Goal: Task Accomplishment & Management: Use online tool/utility

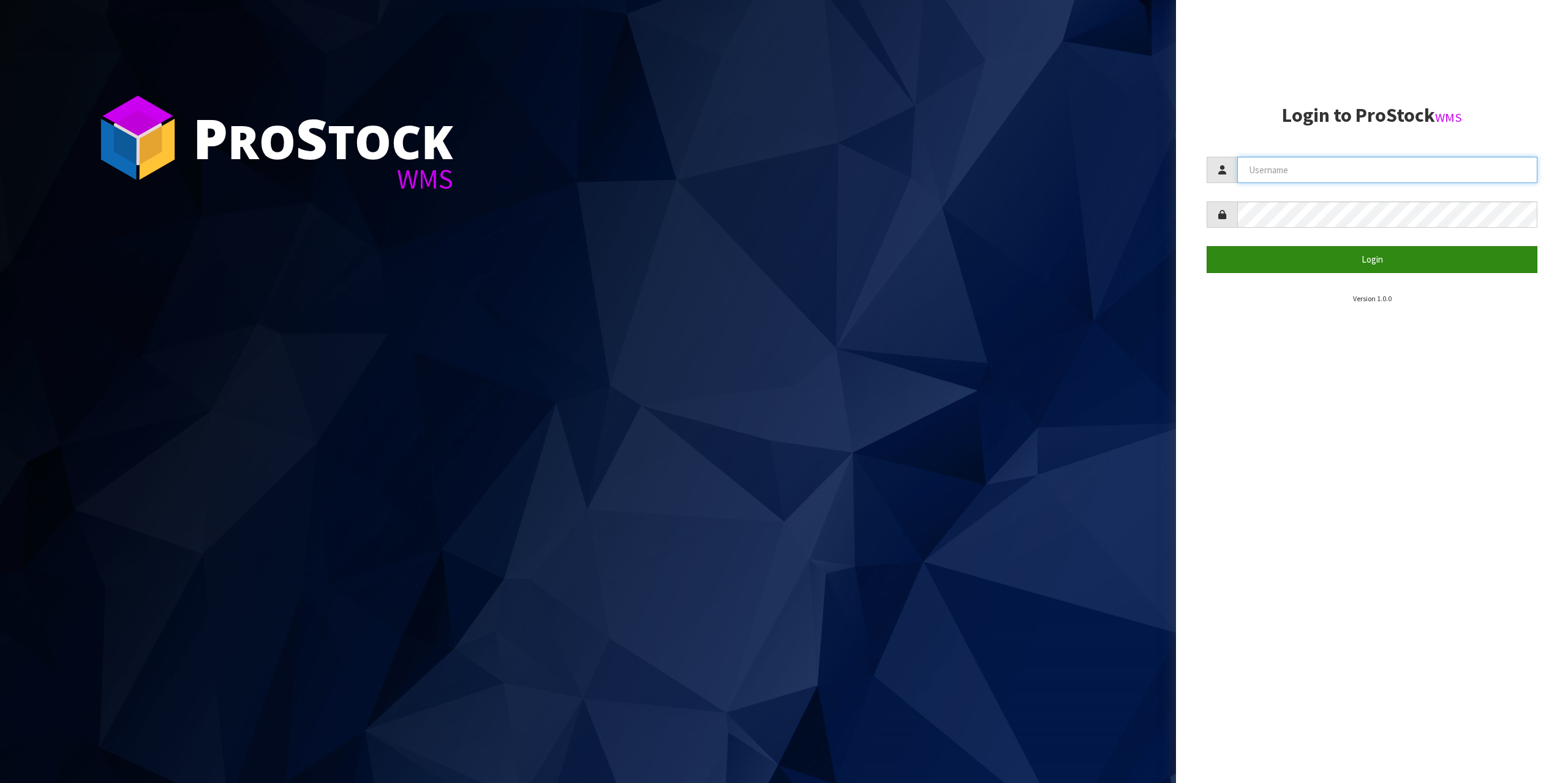
type input "[EMAIL_ADDRESS][DOMAIN_NAME]"
click at [1361, 265] on button "Login" at bounding box center [1371, 259] width 331 height 26
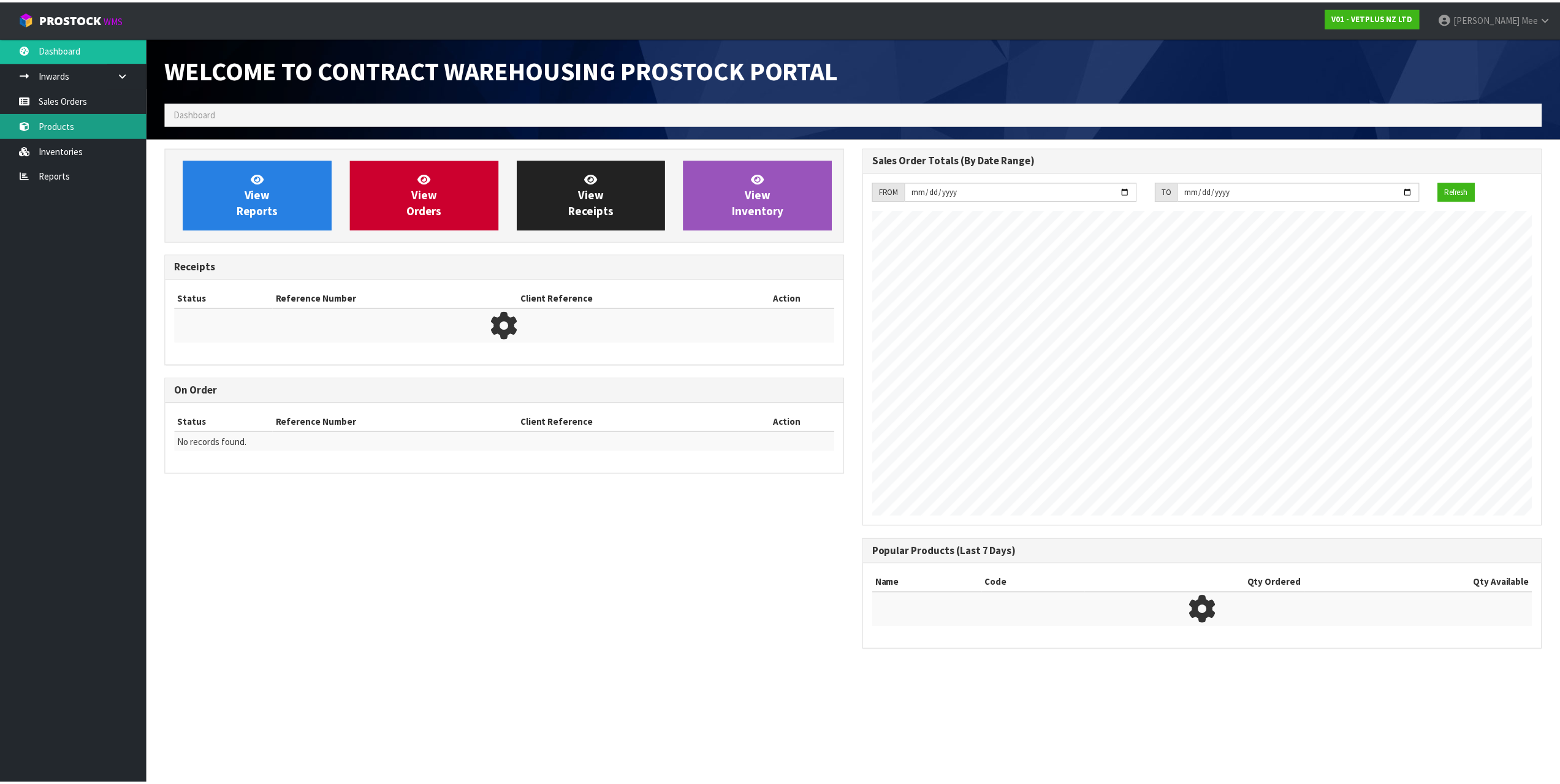
scroll to position [516, 702]
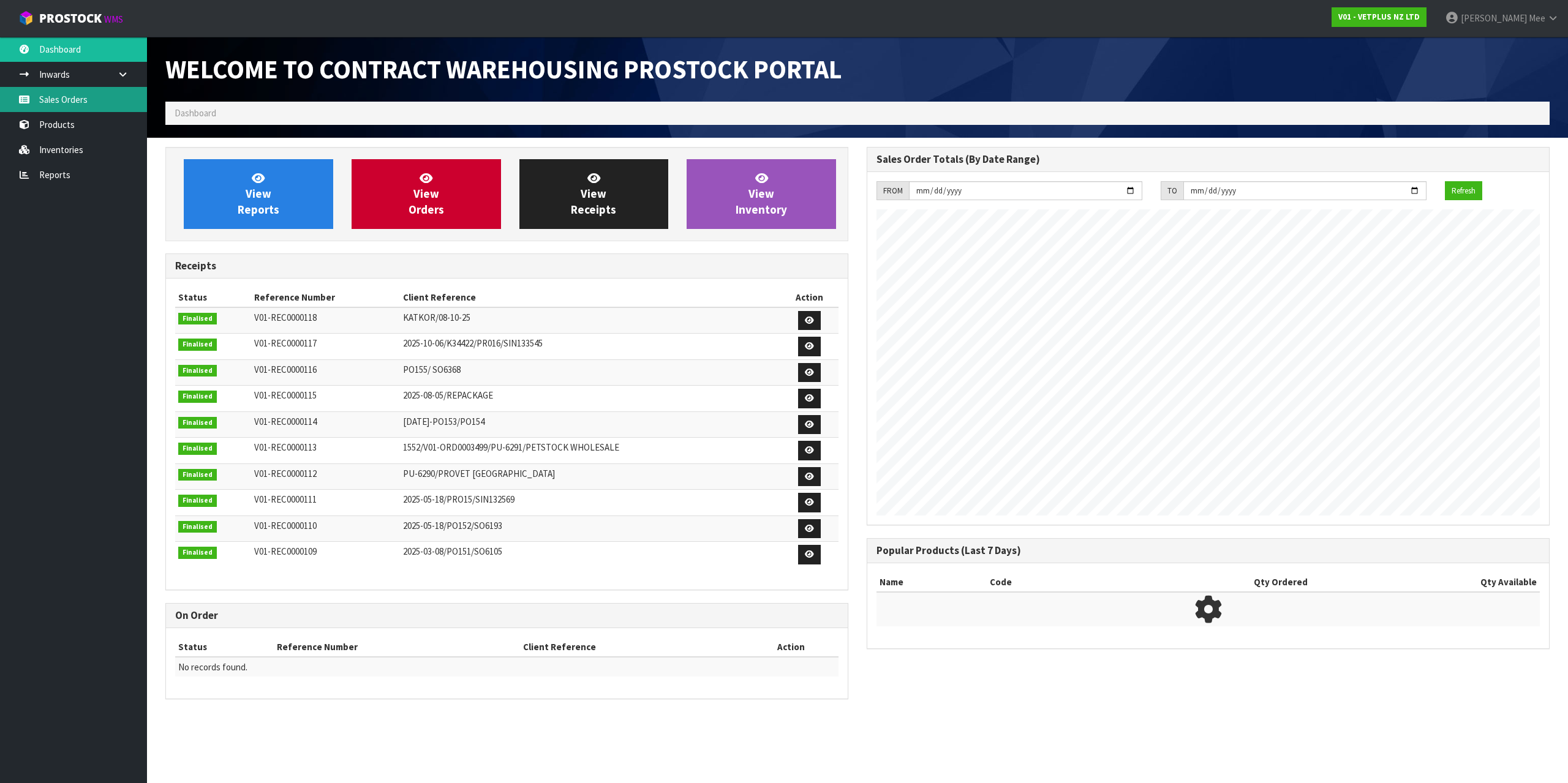
click at [36, 98] on link "Sales Orders" at bounding box center [73, 99] width 147 height 25
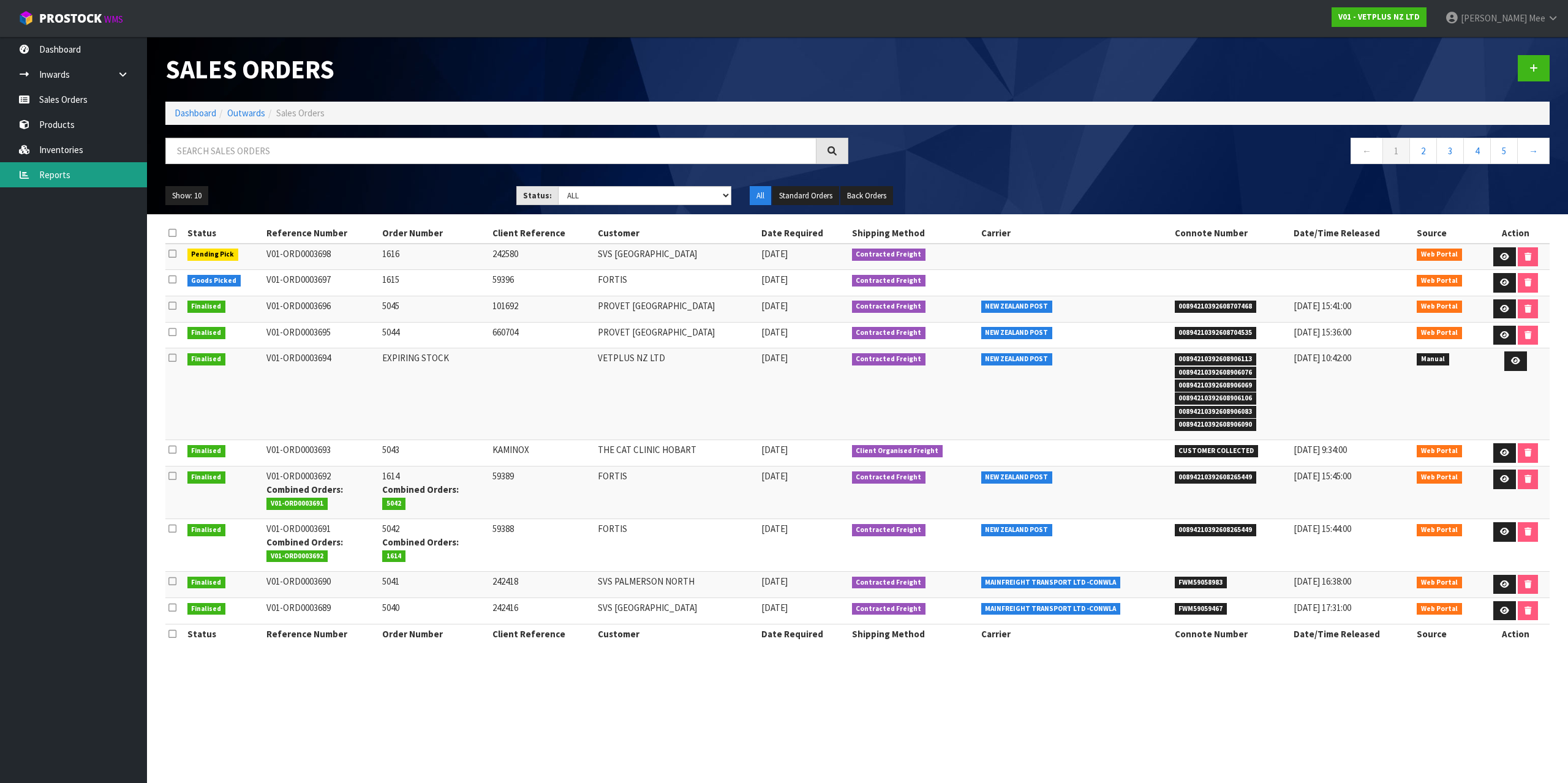
click at [58, 178] on link "Reports" at bounding box center [73, 175] width 147 height 25
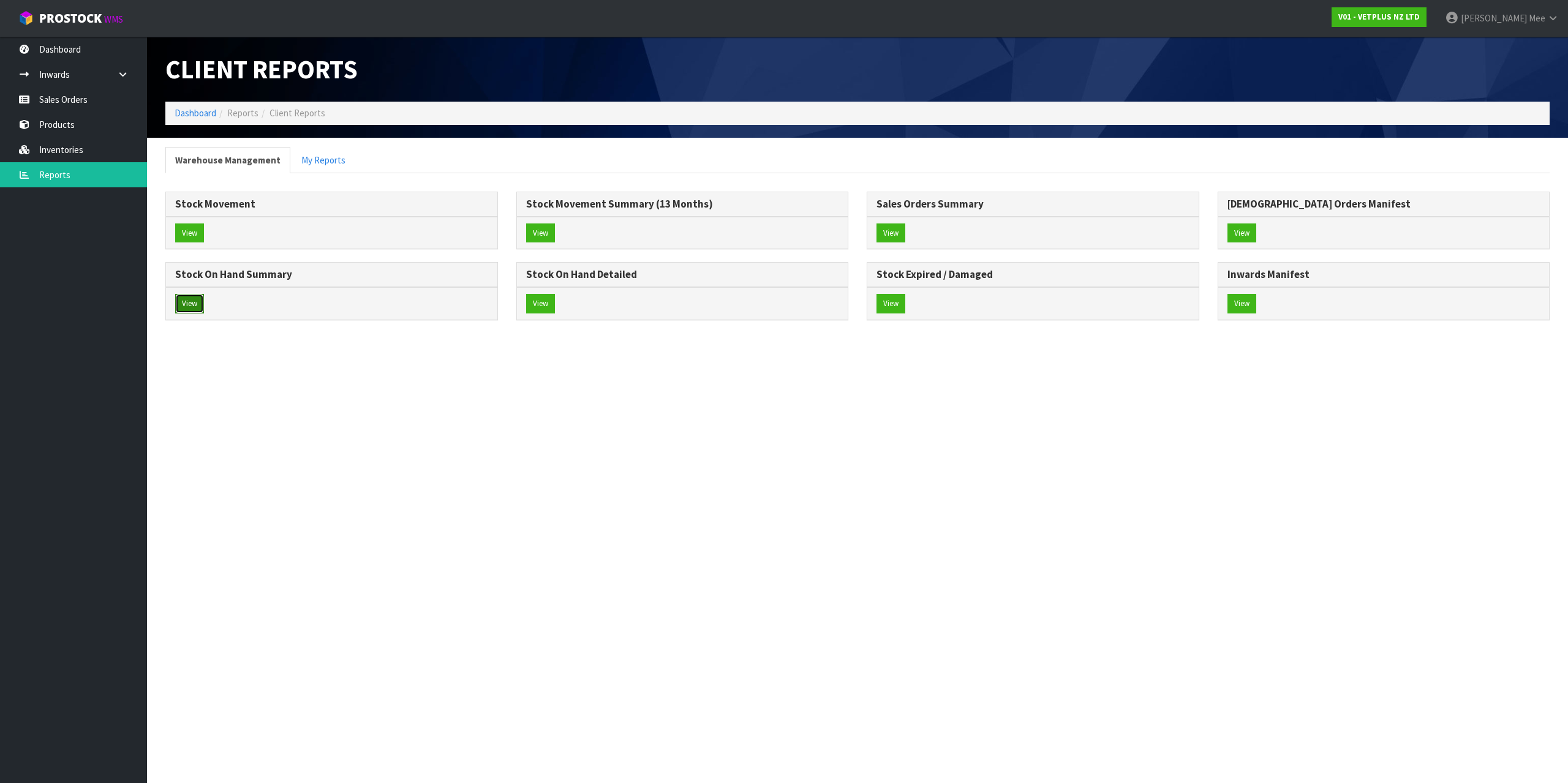
click at [191, 311] on button "View" at bounding box center [190, 303] width 29 height 20
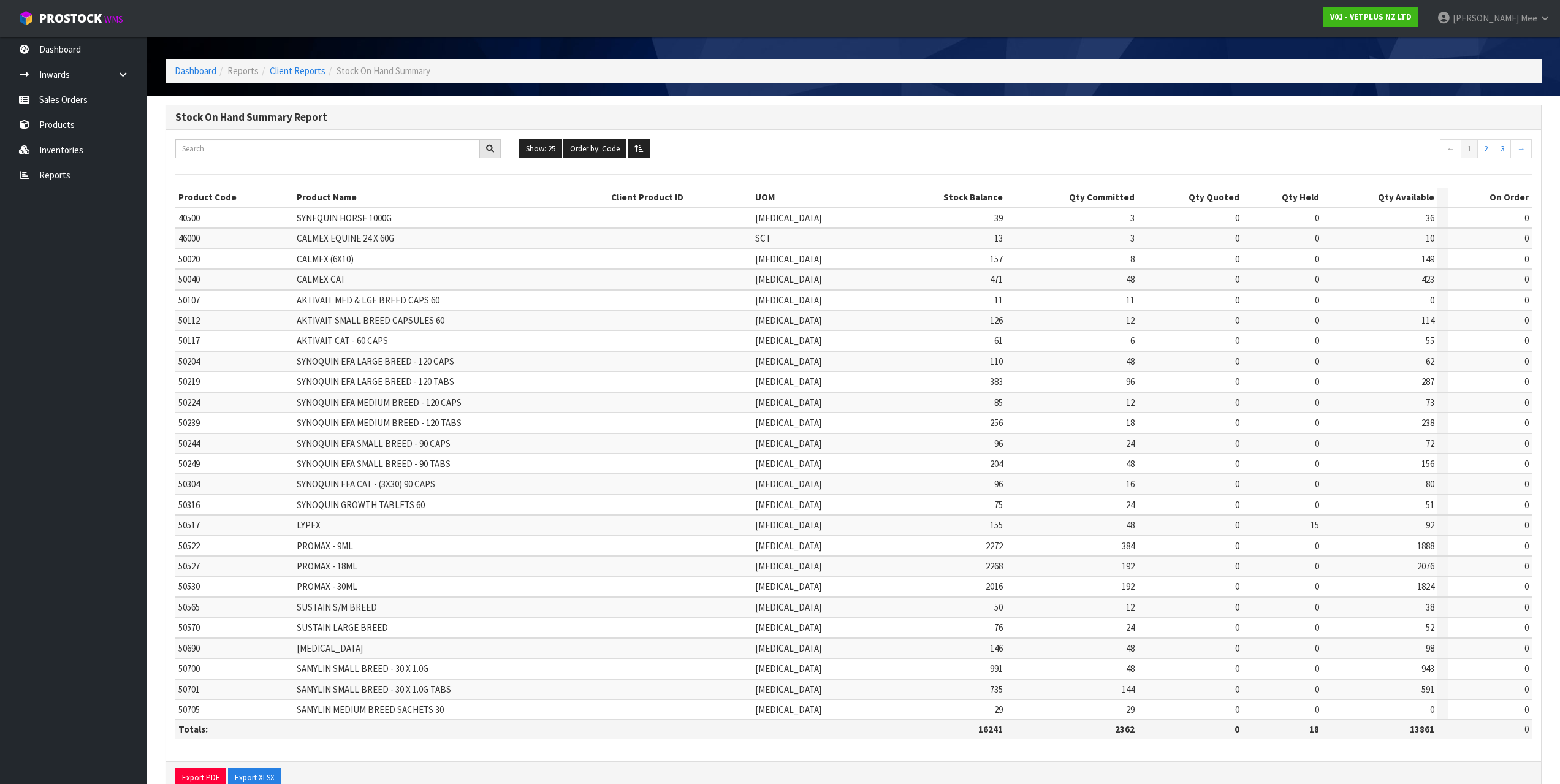
scroll to position [74, 0]
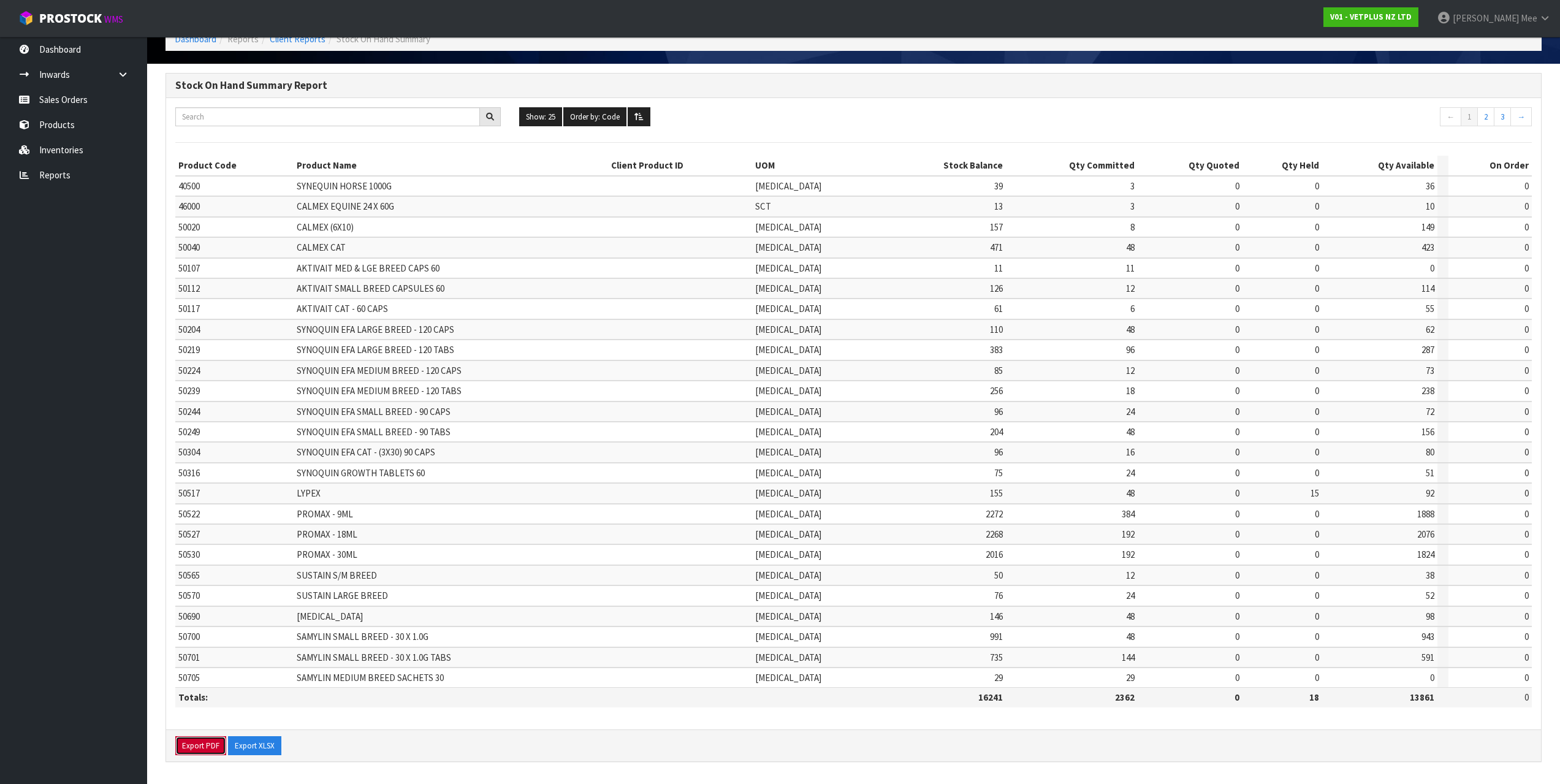
click at [199, 741] on button "Export PDF" at bounding box center [201, 746] width 51 height 20
